Goal: Task Accomplishment & Management: Manage account settings

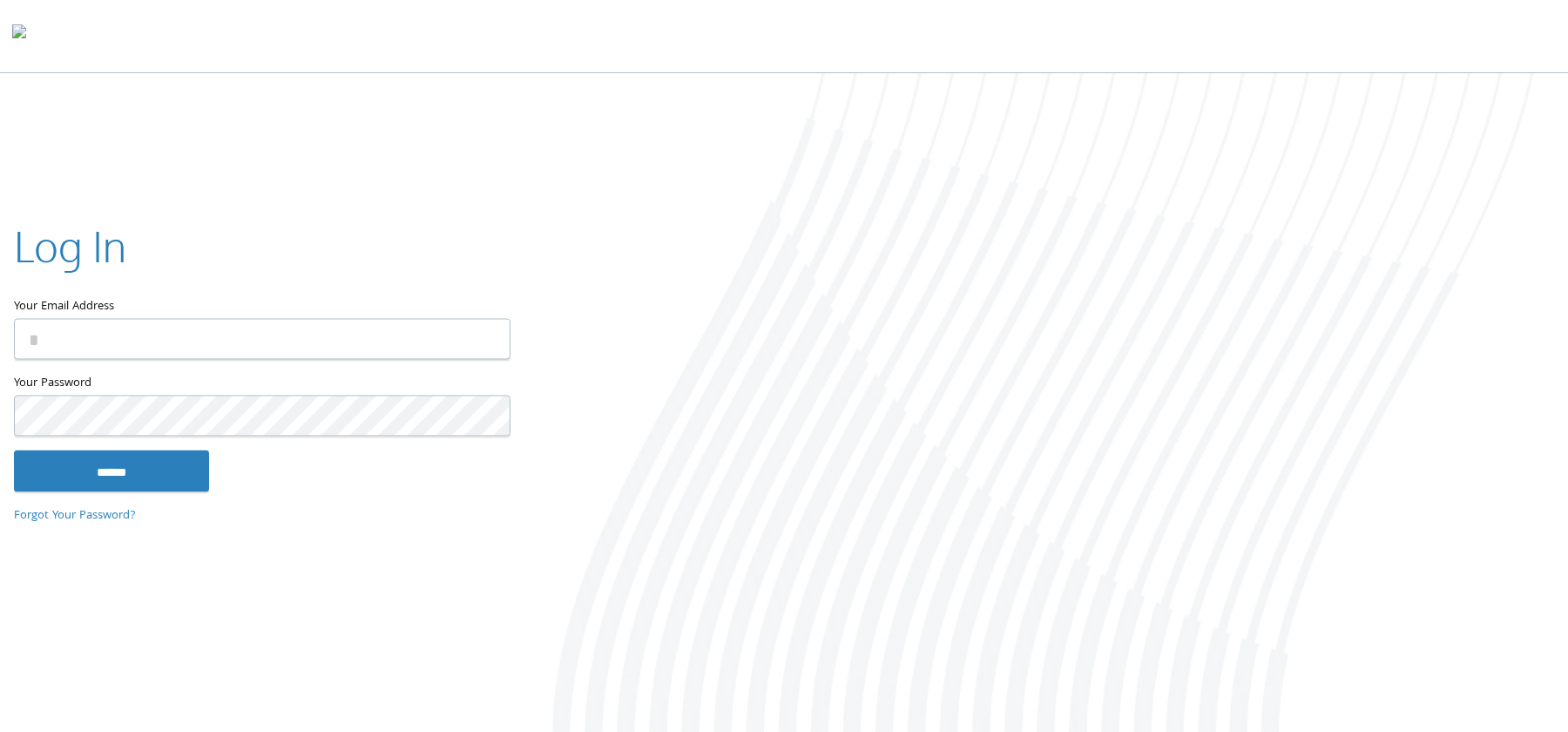
type input "**********"
click at [284, 499] on div "**********" at bounding box center [261, 366] width 522 height 353
click at [125, 497] on div "**********" at bounding box center [261, 366] width 522 height 353
click at [127, 480] on input "******" at bounding box center [111, 471] width 195 height 41
